Goal: Transaction & Acquisition: Download file/media

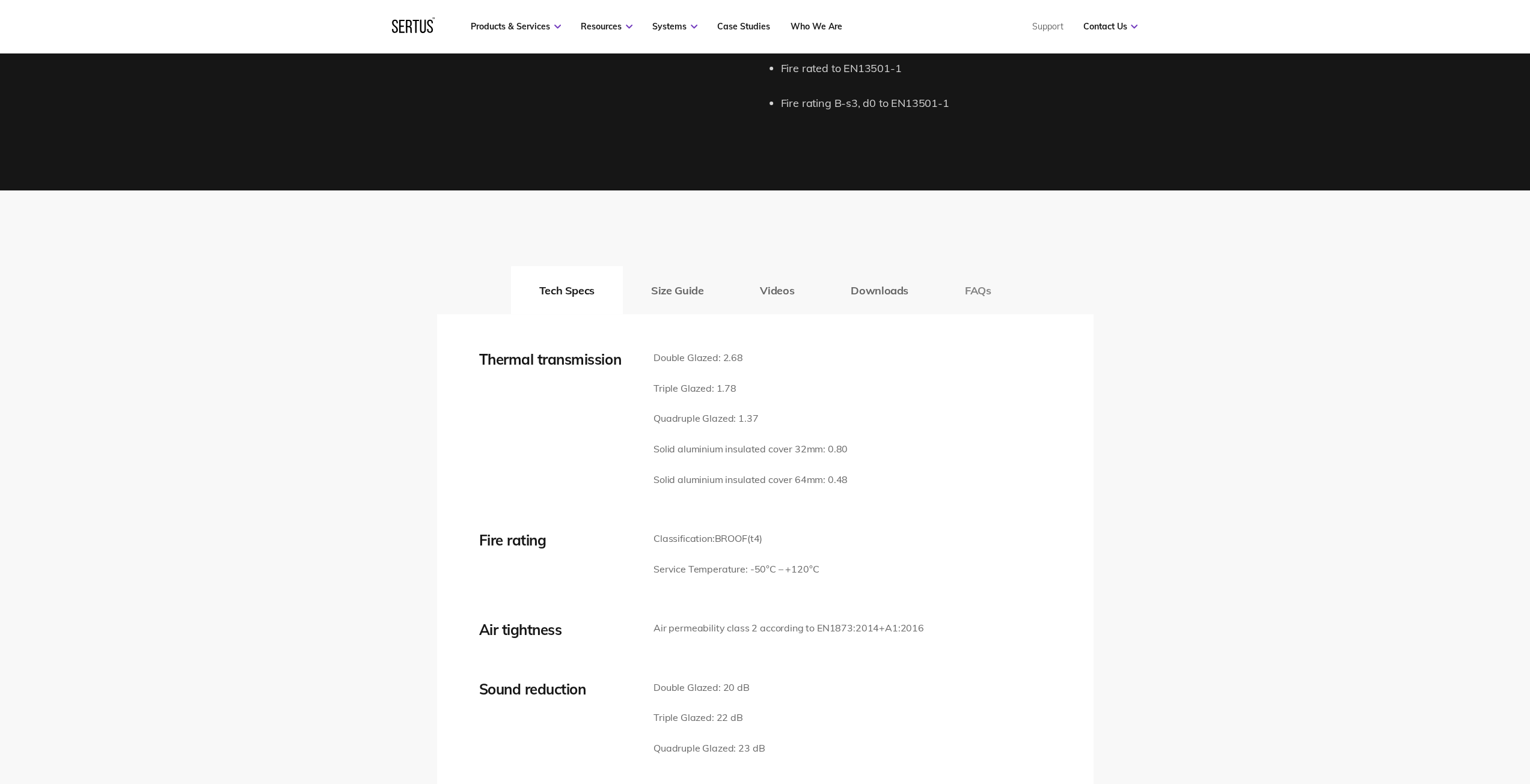
scroll to position [1563, 0]
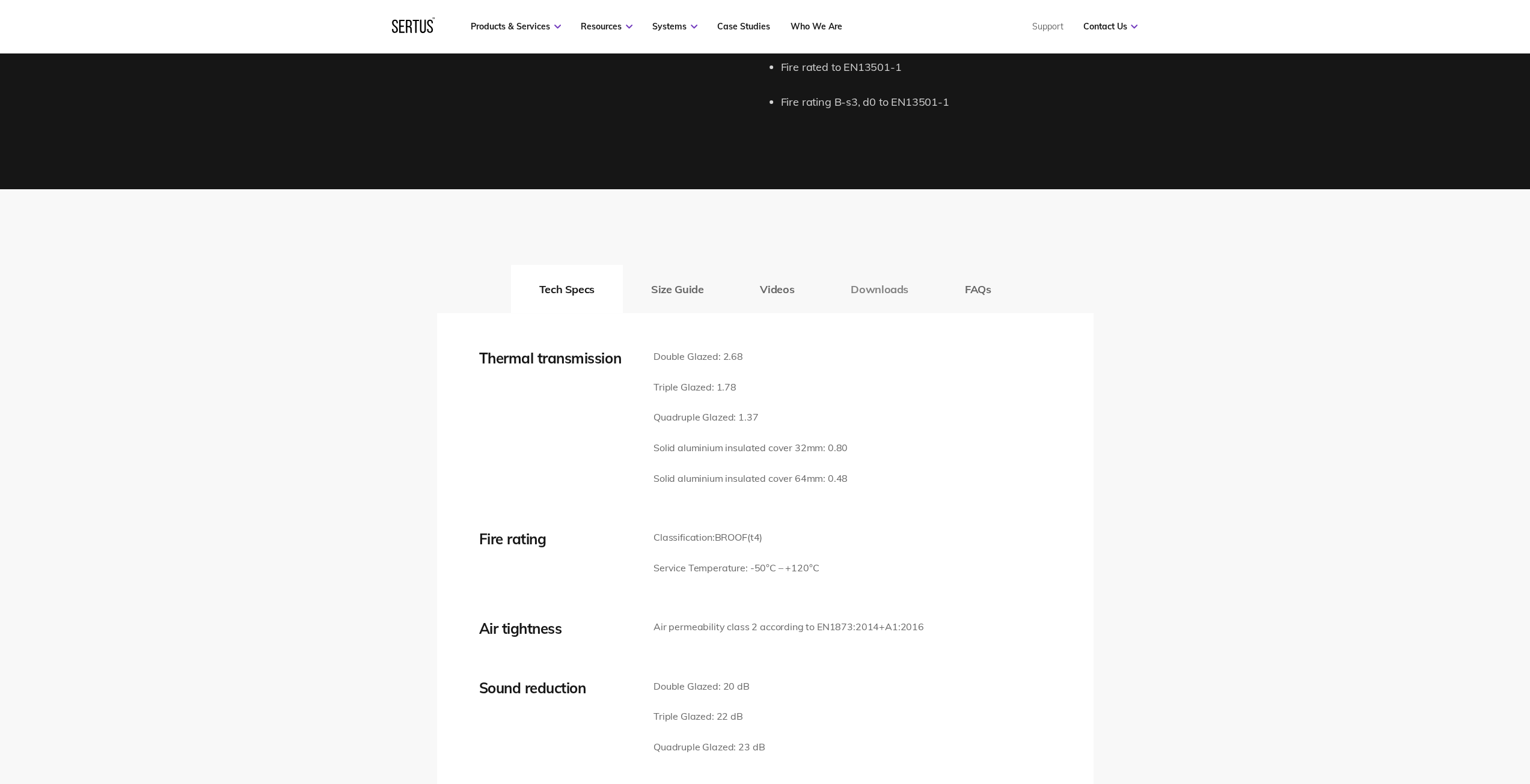
click at [893, 295] on button "Downloads" at bounding box center [879, 289] width 114 height 48
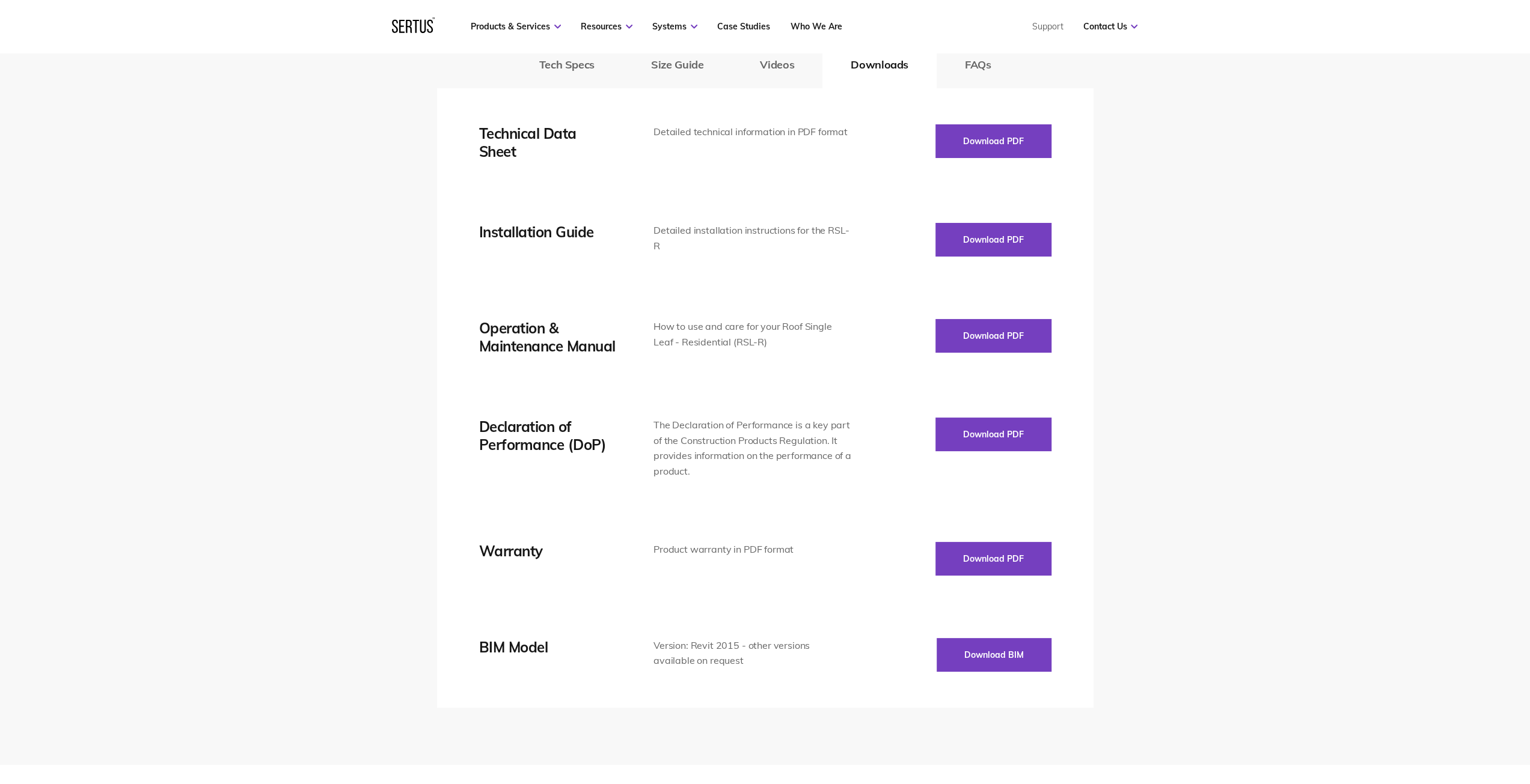
scroll to position [1803, 0]
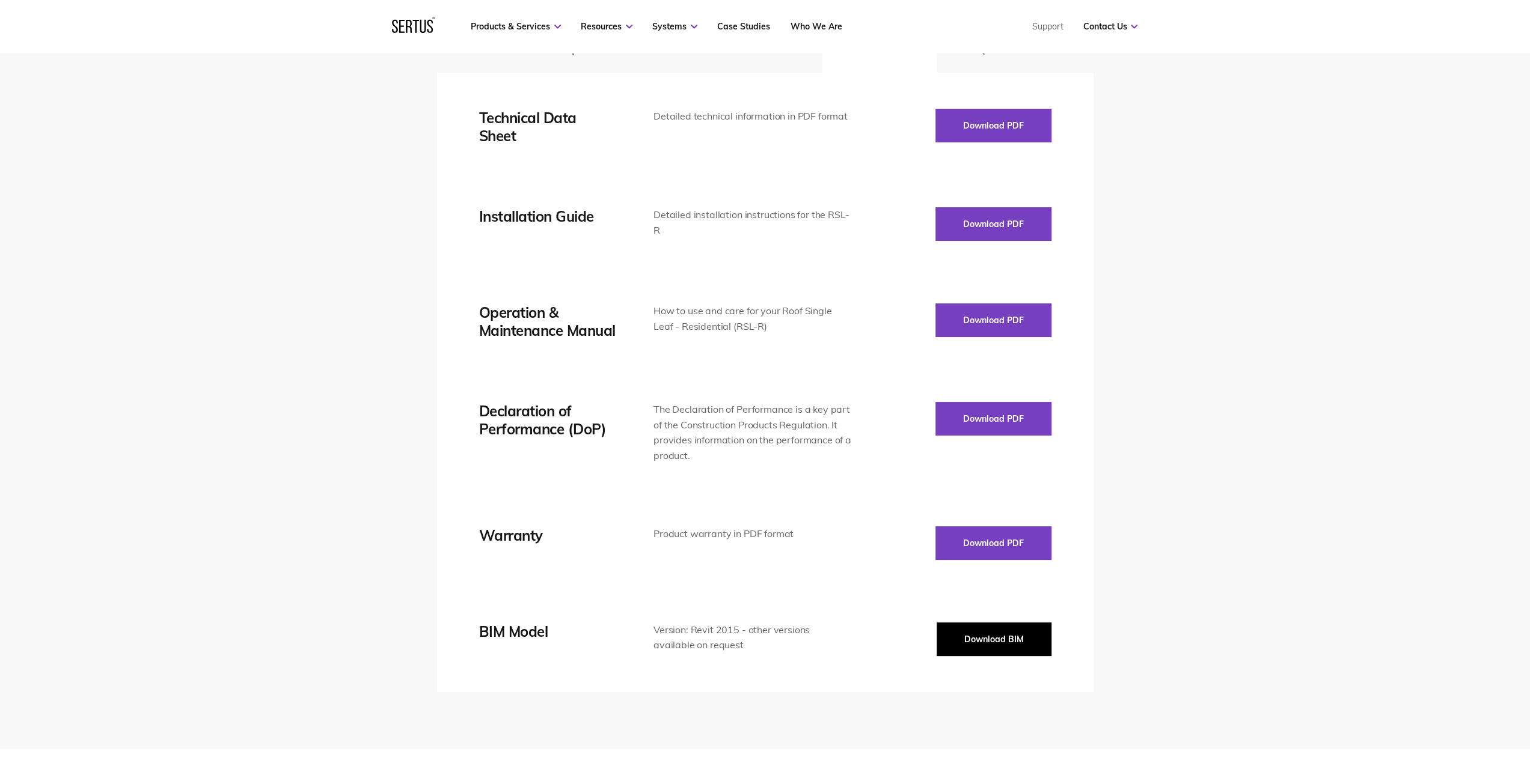
click at [1017, 629] on button "Download BIM" at bounding box center [994, 639] width 114 height 34
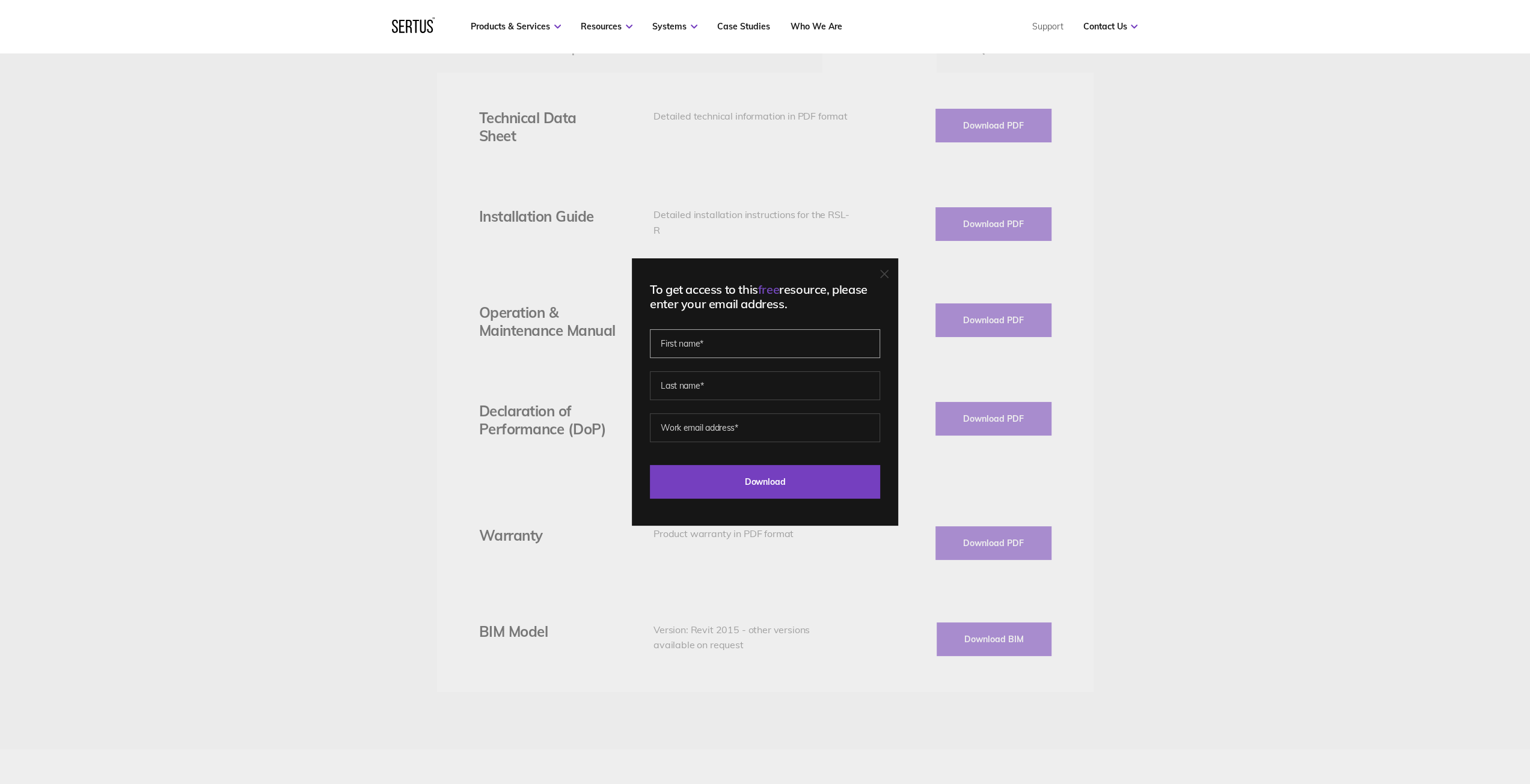
click at [840, 352] on input "text" at bounding box center [764, 344] width 230 height 29
type input "a"
type input "arjan"
type input "cook"
type input "[EMAIL_ADDRESS][DOMAIN_NAME]"
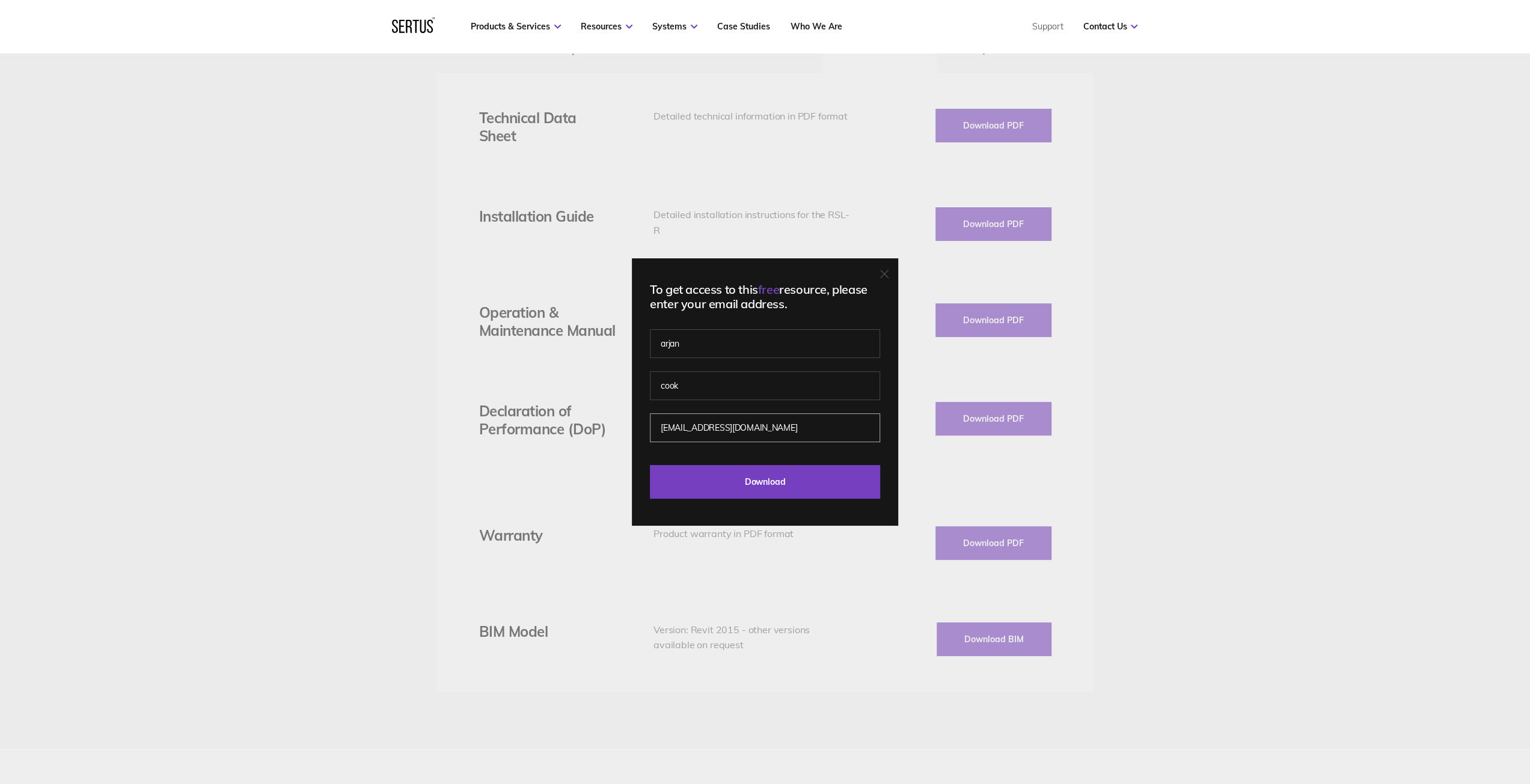
click at [650, 465] on input "Download" at bounding box center [764, 481] width 230 height 34
